Goal: Task Accomplishment & Management: Complete application form

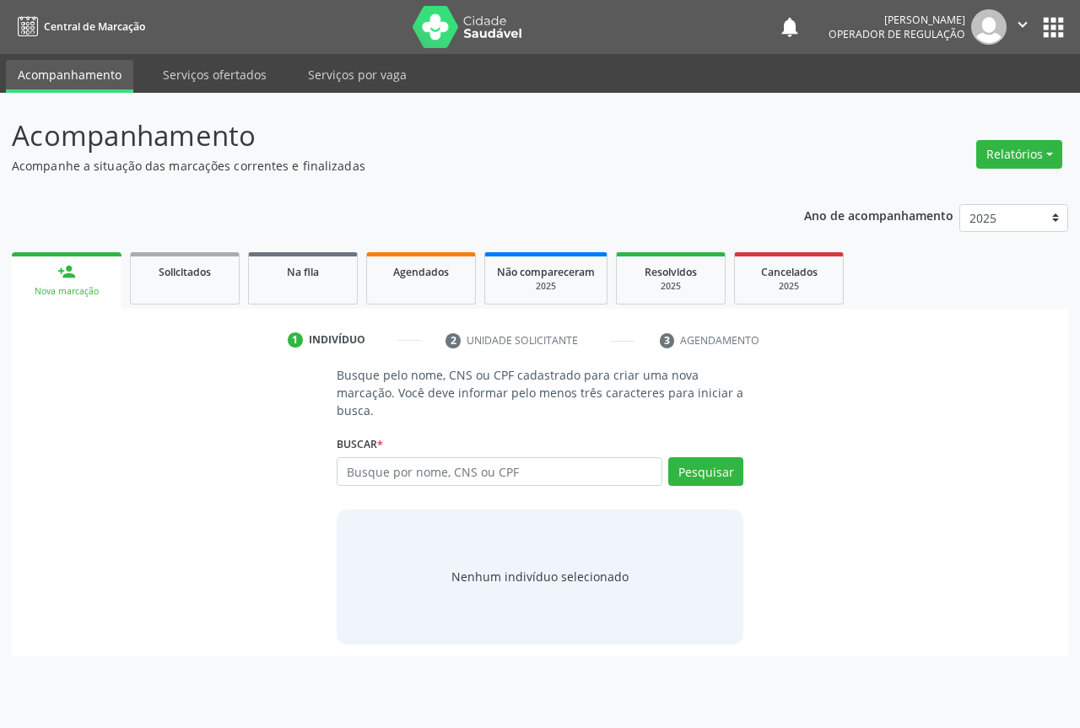
click at [476, 463] on input "text" at bounding box center [500, 471] width 326 height 29
type input "704707740759938"
click at [730, 464] on button "Pesquisar" at bounding box center [705, 471] width 75 height 29
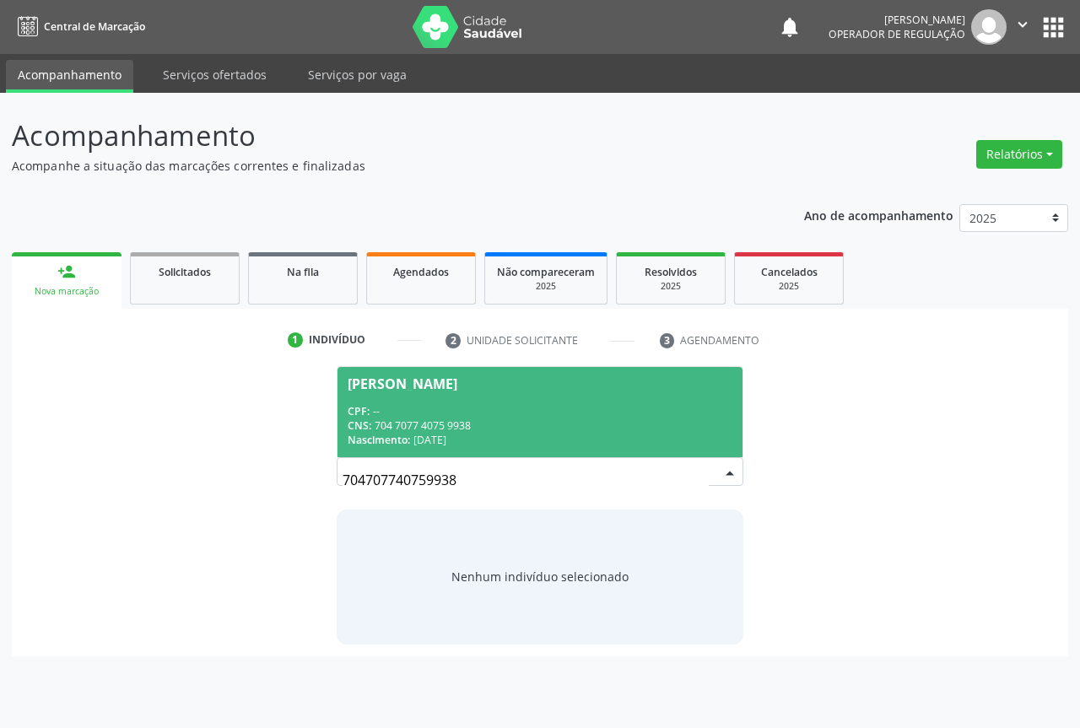
click at [541, 432] on div "CNS: 704 7077 4075 9938" at bounding box center [540, 425] width 385 height 14
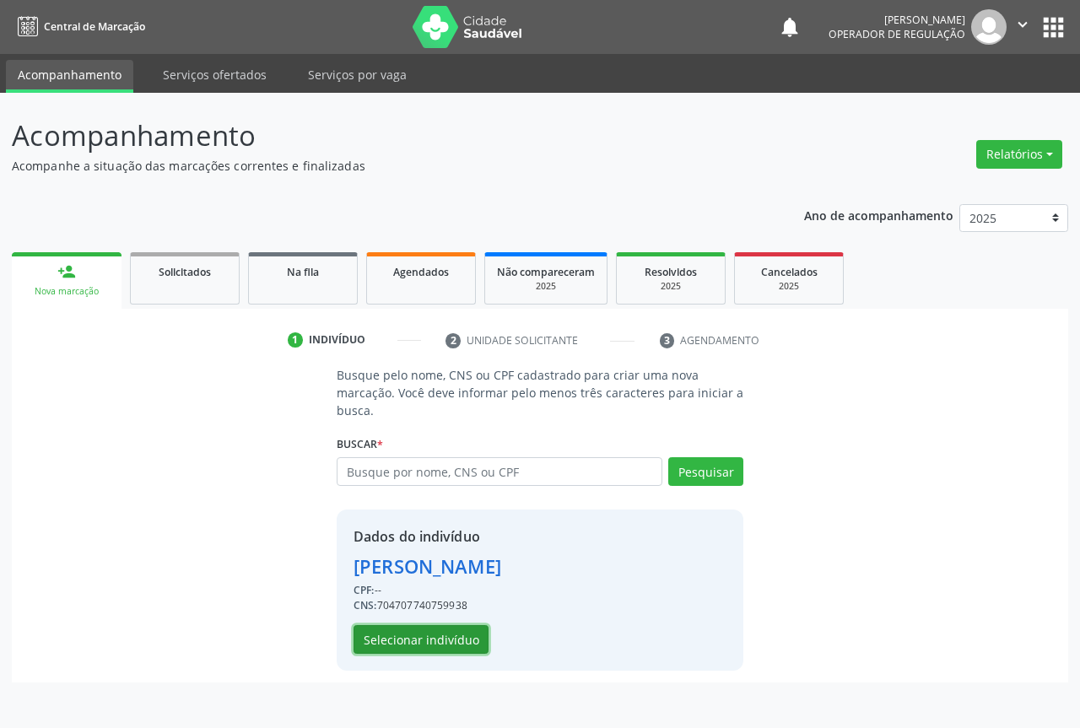
click at [450, 627] on button "Selecionar indivíduo" at bounding box center [420, 639] width 135 height 29
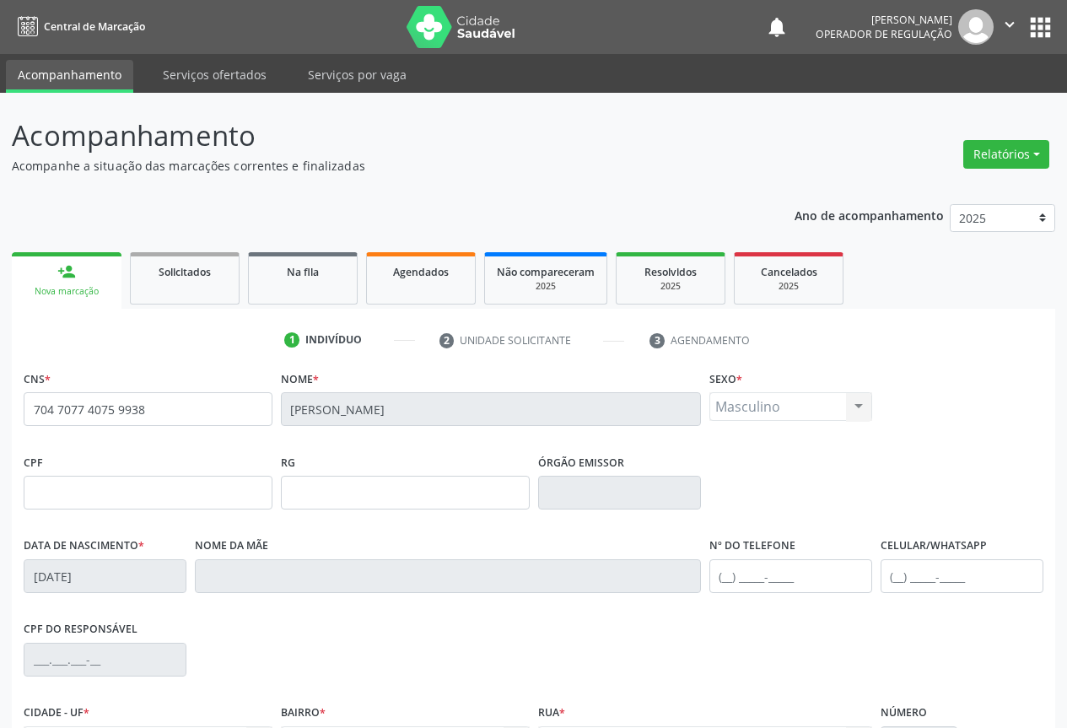
scroll to position [186, 0]
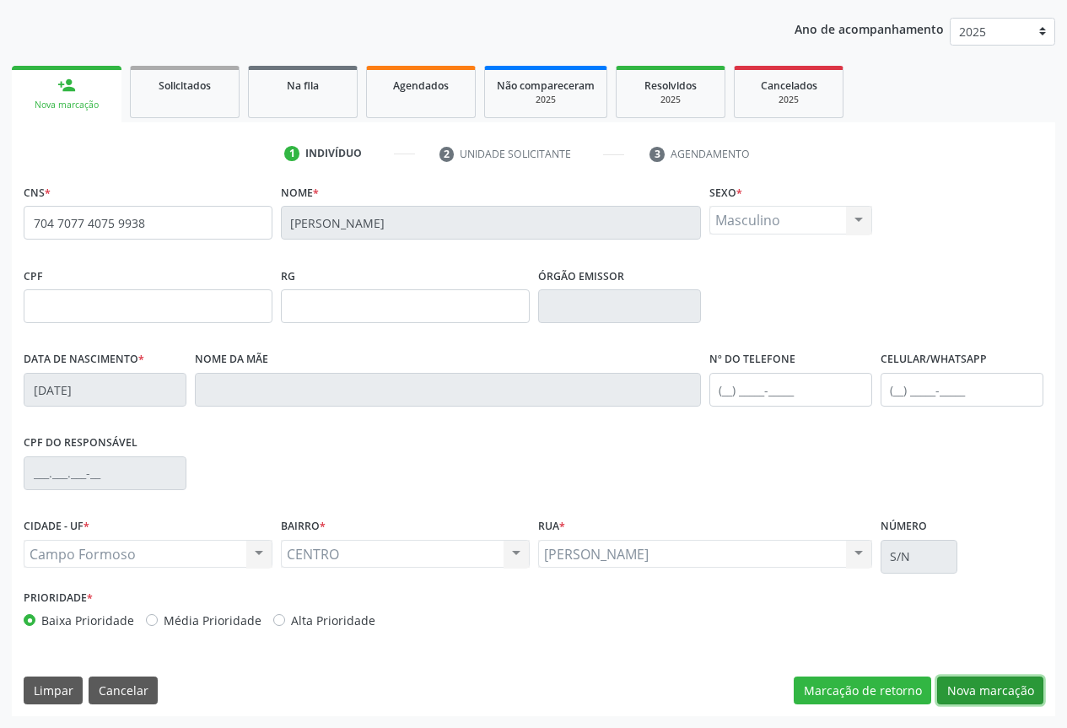
click at [970, 690] on button "Nova marcação" at bounding box center [990, 690] width 106 height 29
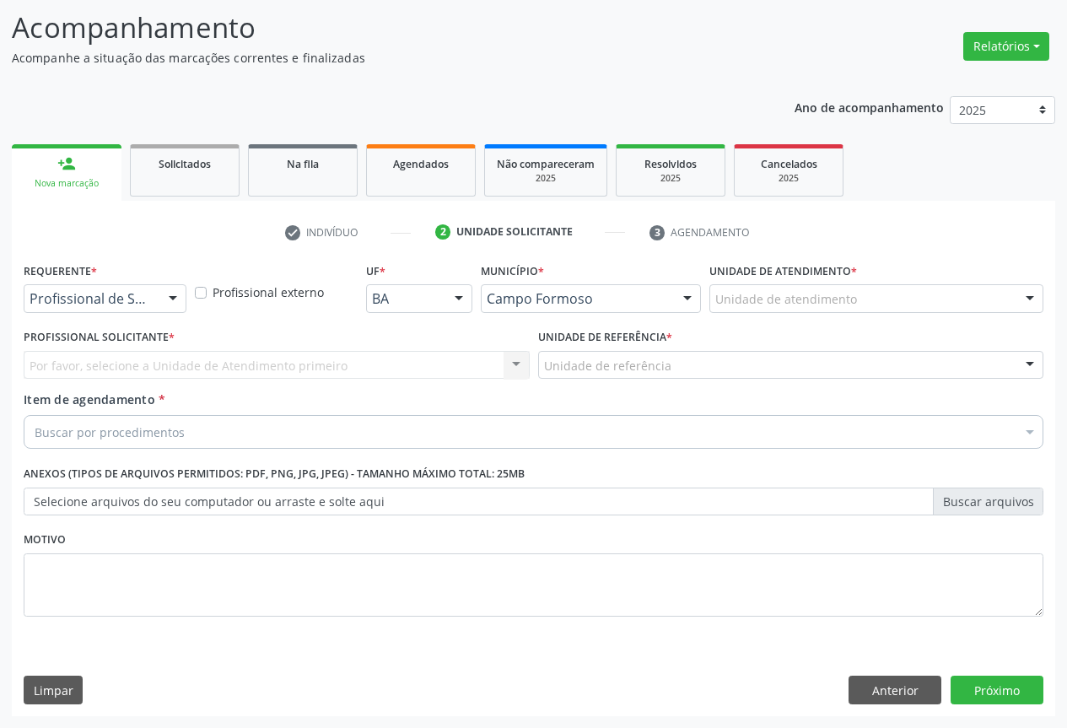
scroll to position [108, 0]
click at [156, 305] on div "Profissional de Saúde" at bounding box center [105, 298] width 163 height 29
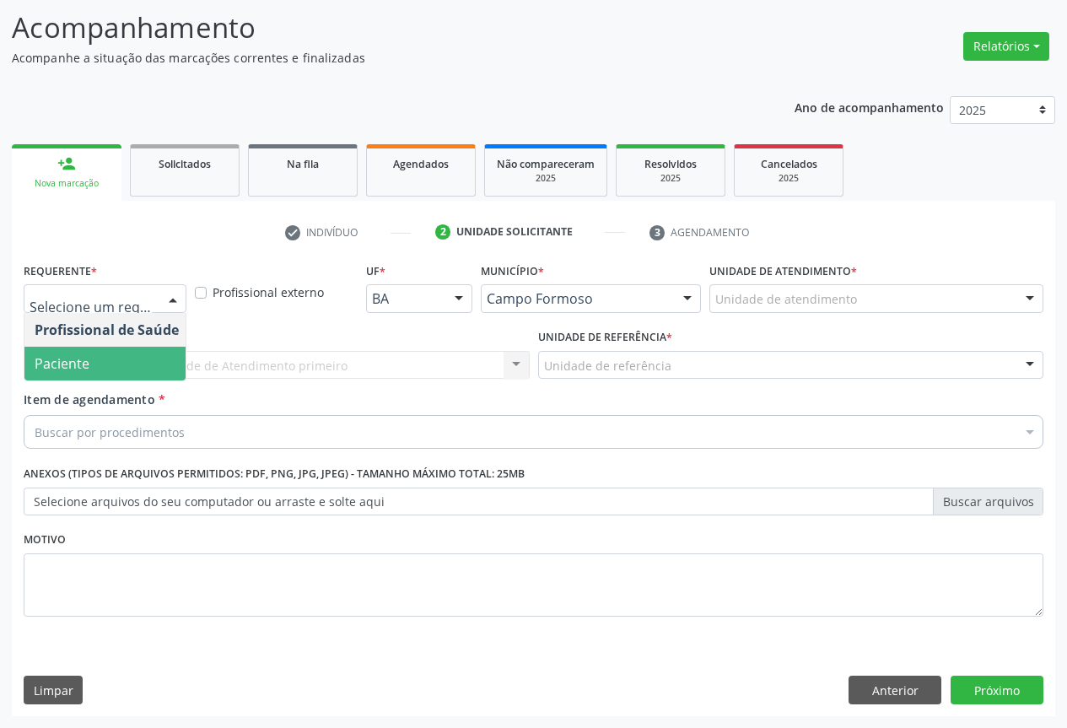
click at [105, 367] on span "Paciente" at bounding box center [106, 364] width 164 height 34
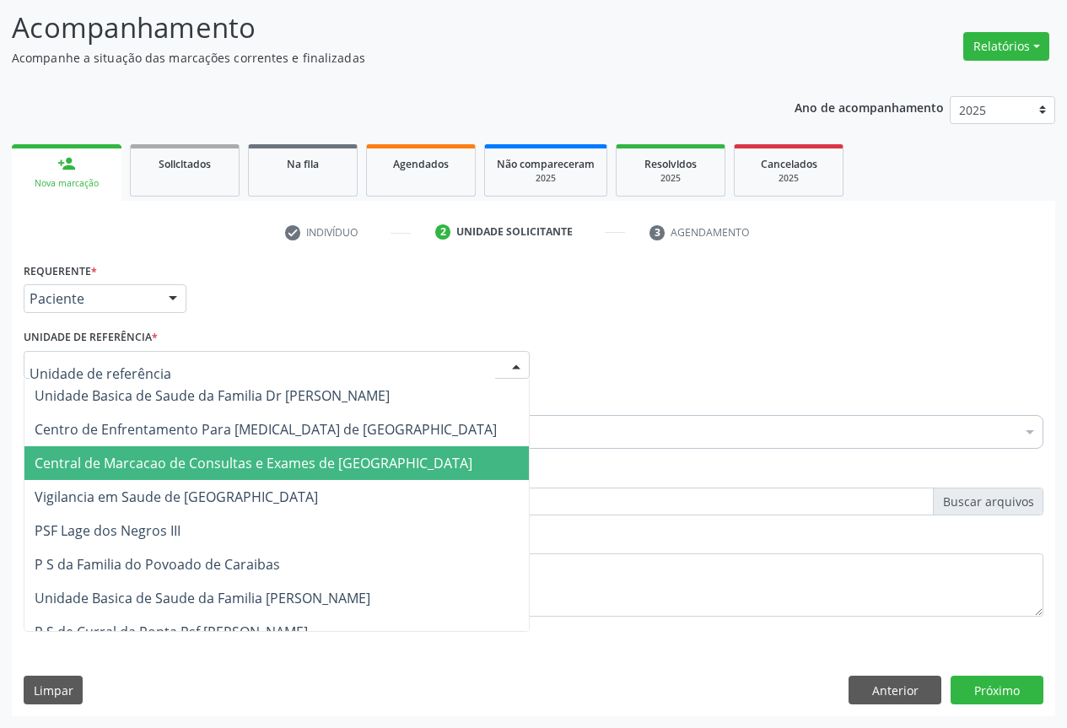
drag, startPoint x: 121, startPoint y: 454, endPoint x: 115, endPoint y: 432, distance: 22.9
click at [121, 455] on span "Central de Marcacao de Consultas e Exames de [GEOGRAPHIC_DATA]" at bounding box center [254, 463] width 438 height 19
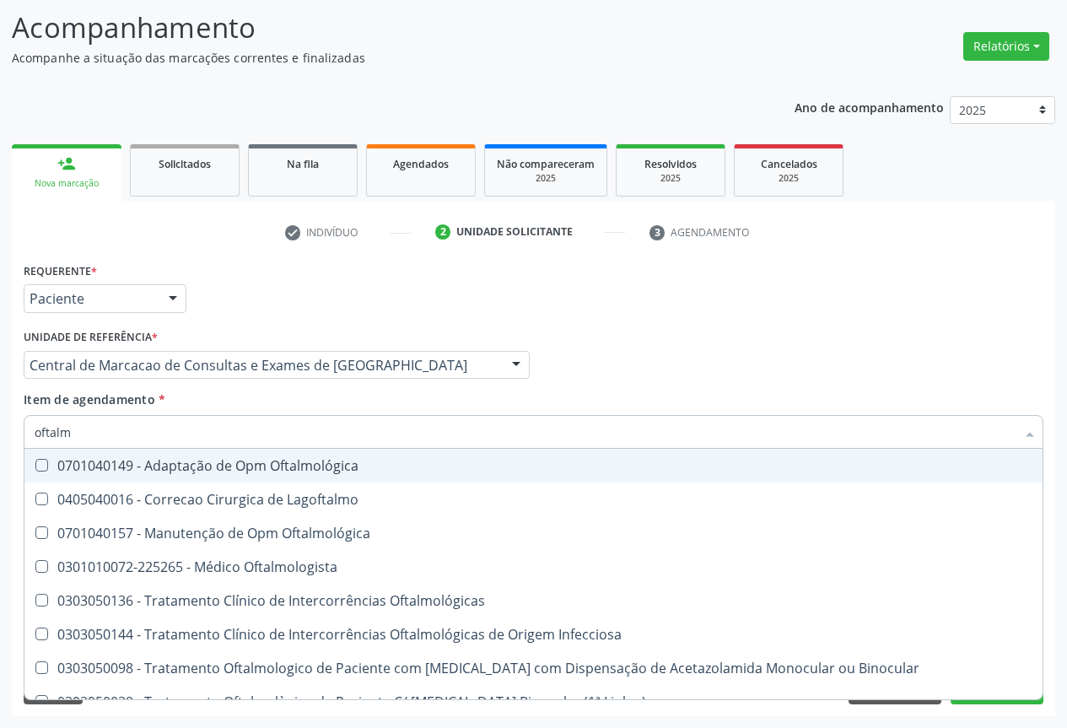
type input "oftalmo"
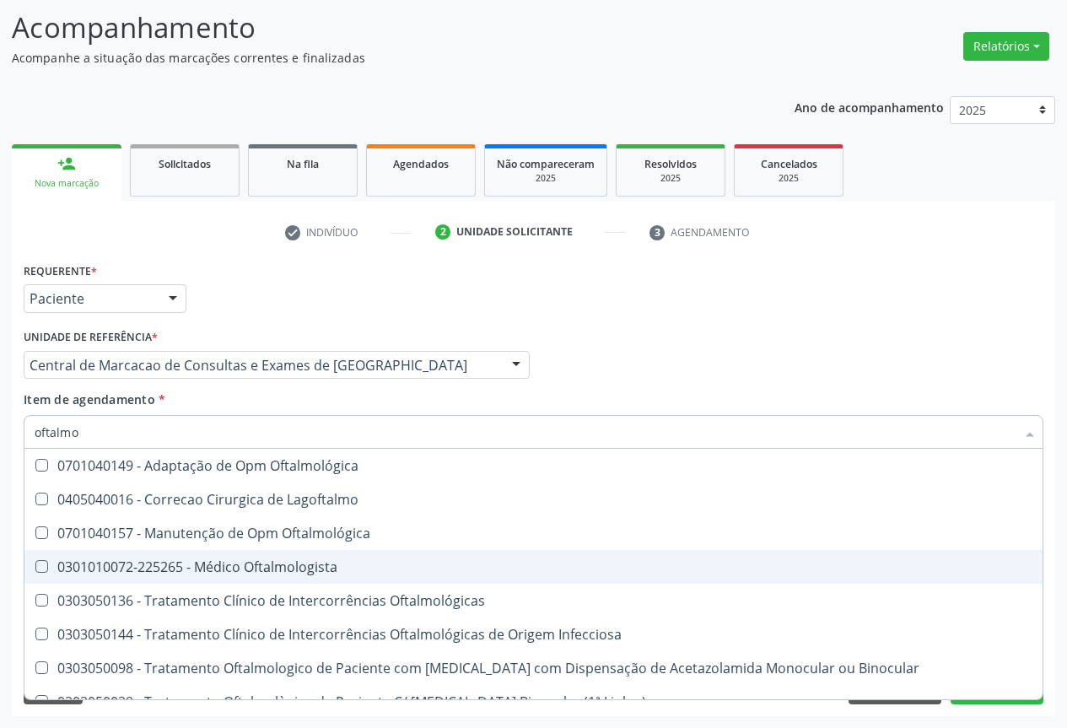
click at [142, 561] on div "0301010072-225265 - Médico Oftalmologista" at bounding box center [534, 566] width 998 height 13
checkbox Oftalmologista "true"
click at [882, 374] on div "Profissional Solicitante Por favor, selecione a Unidade de Atendimento primeiro…" at bounding box center [533, 358] width 1028 height 66
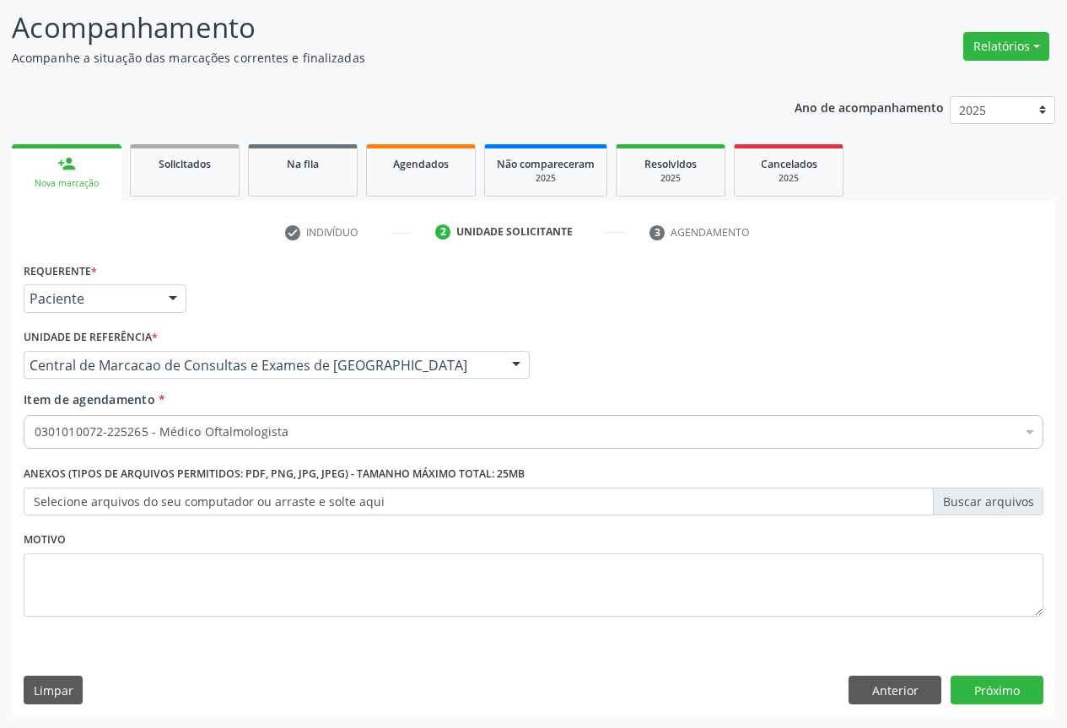
click at [970, 705] on div "Requerente * Paciente Profissional de Saúde Paciente Nenhum resultado encontrad…" at bounding box center [533, 487] width 1043 height 458
click at [971, 680] on button "Próximo" at bounding box center [997, 690] width 93 height 29
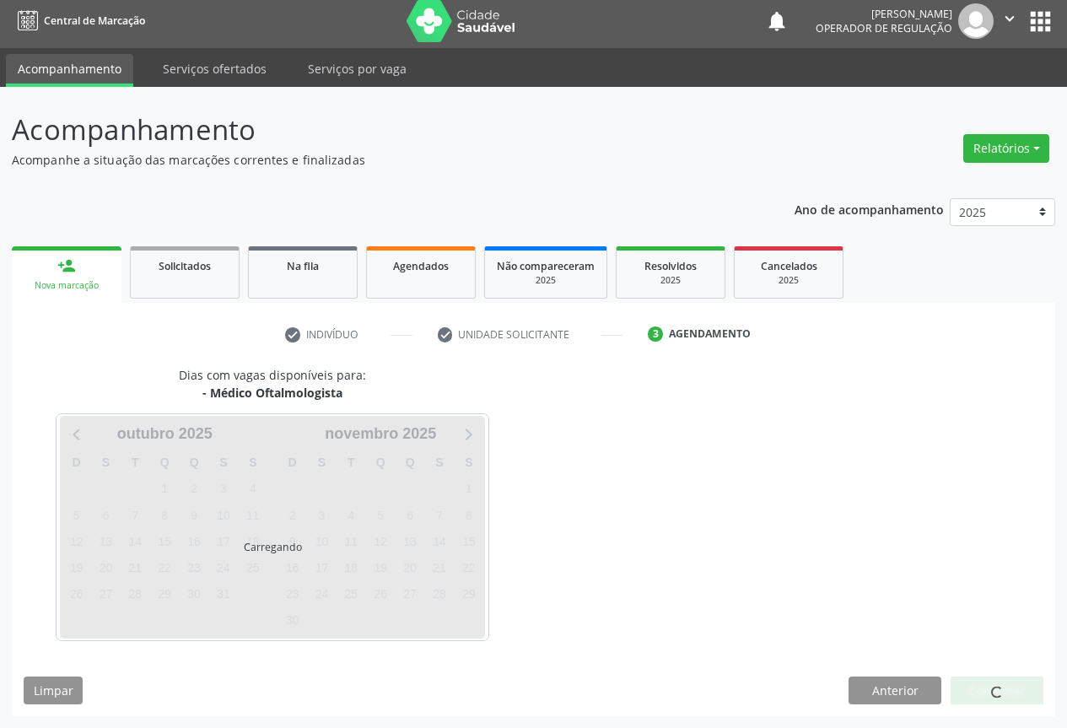
scroll to position [56, 0]
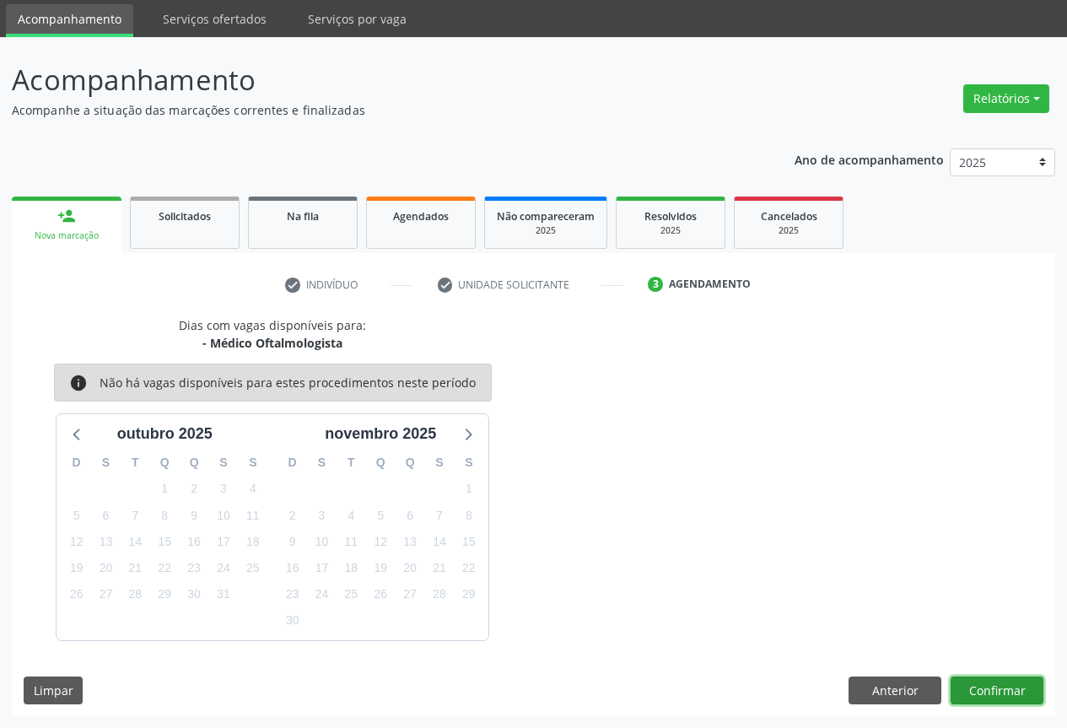
click at [1016, 678] on button "Confirmar" at bounding box center [997, 690] width 93 height 29
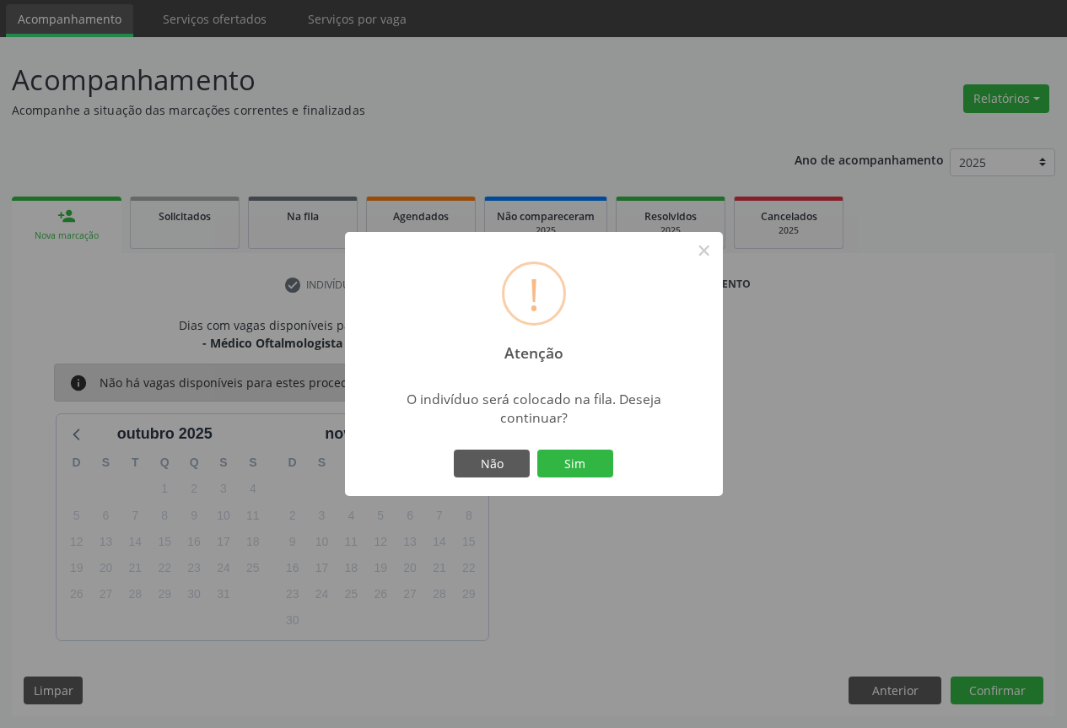
click at [537, 450] on button "Sim" at bounding box center [575, 464] width 76 height 29
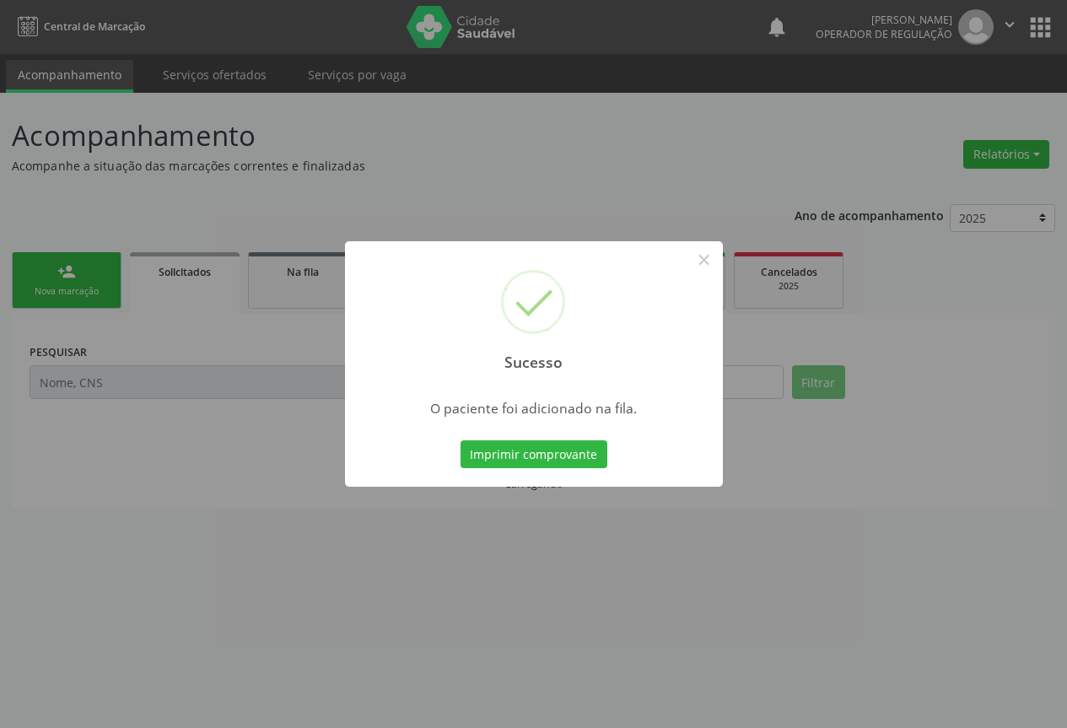
scroll to position [0, 0]
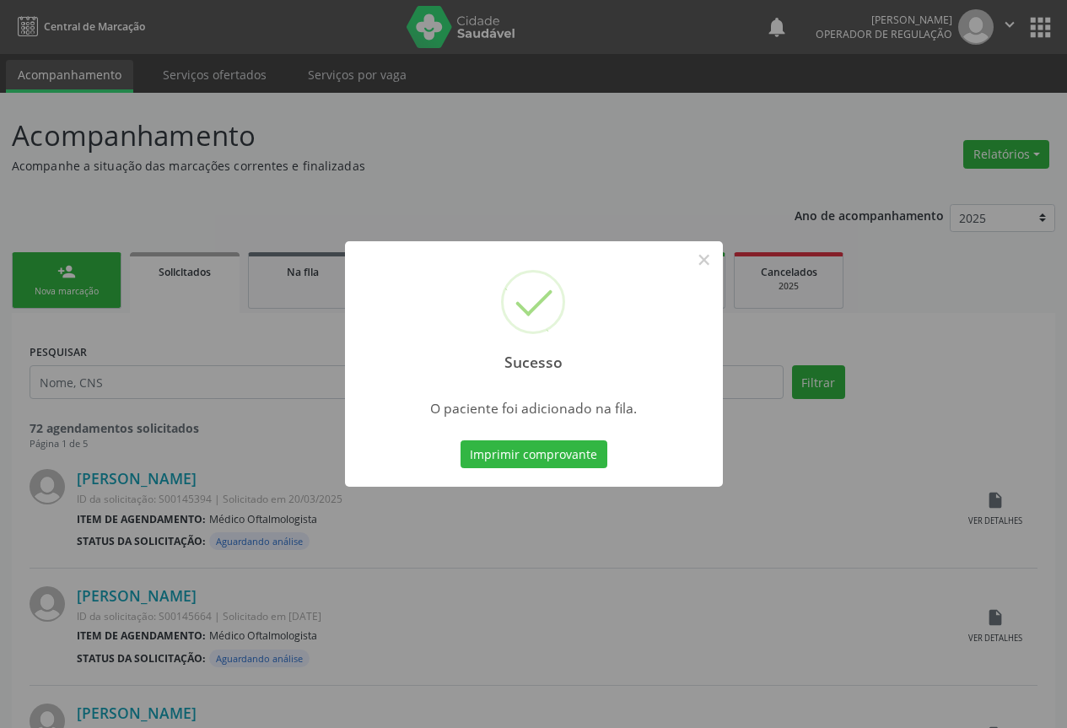
click at [461, 440] on button "Imprimir comprovante" at bounding box center [534, 454] width 147 height 29
